Goal: Task Accomplishment & Management: Use online tool/utility

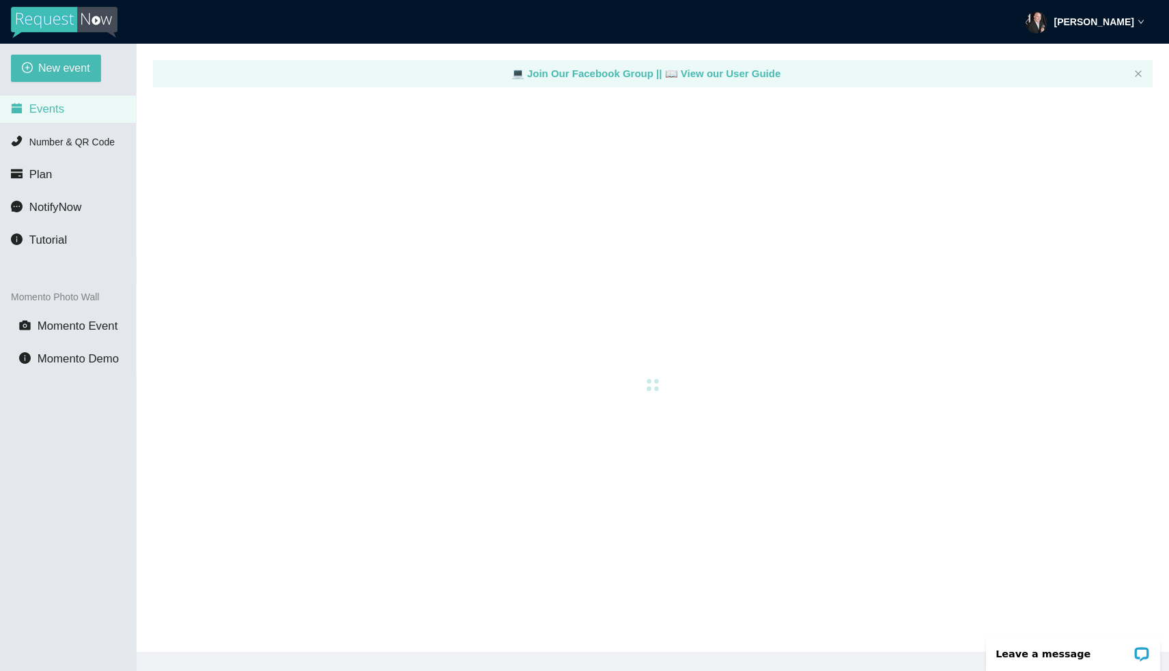
click at [53, 110] on span "Events" at bounding box center [46, 108] width 35 height 13
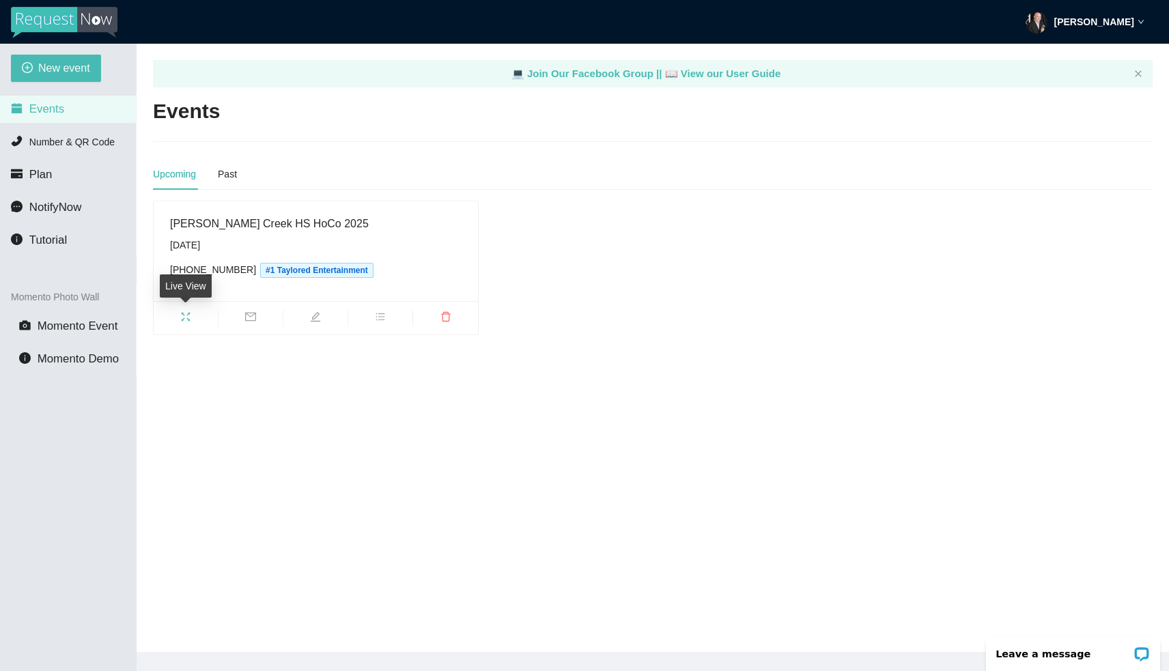
click at [186, 319] on icon "fullscreen" at bounding box center [185, 316] width 11 height 11
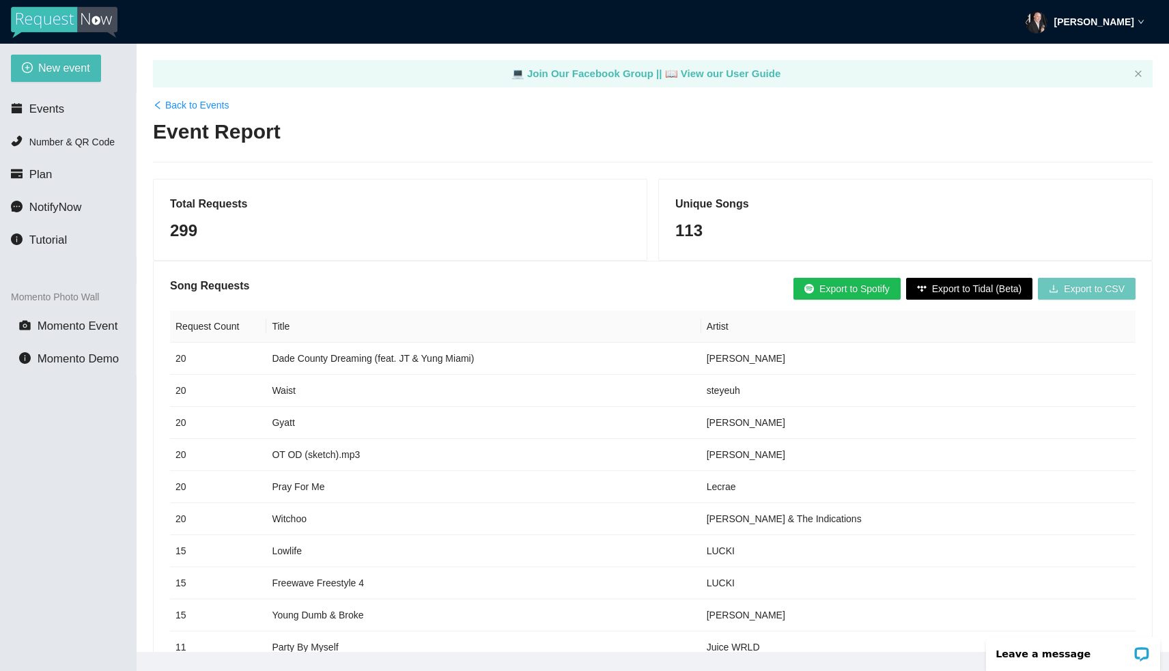
click at [1083, 290] on span "Export to CSV" at bounding box center [1094, 288] width 61 height 15
